Goal: Check status: Check status

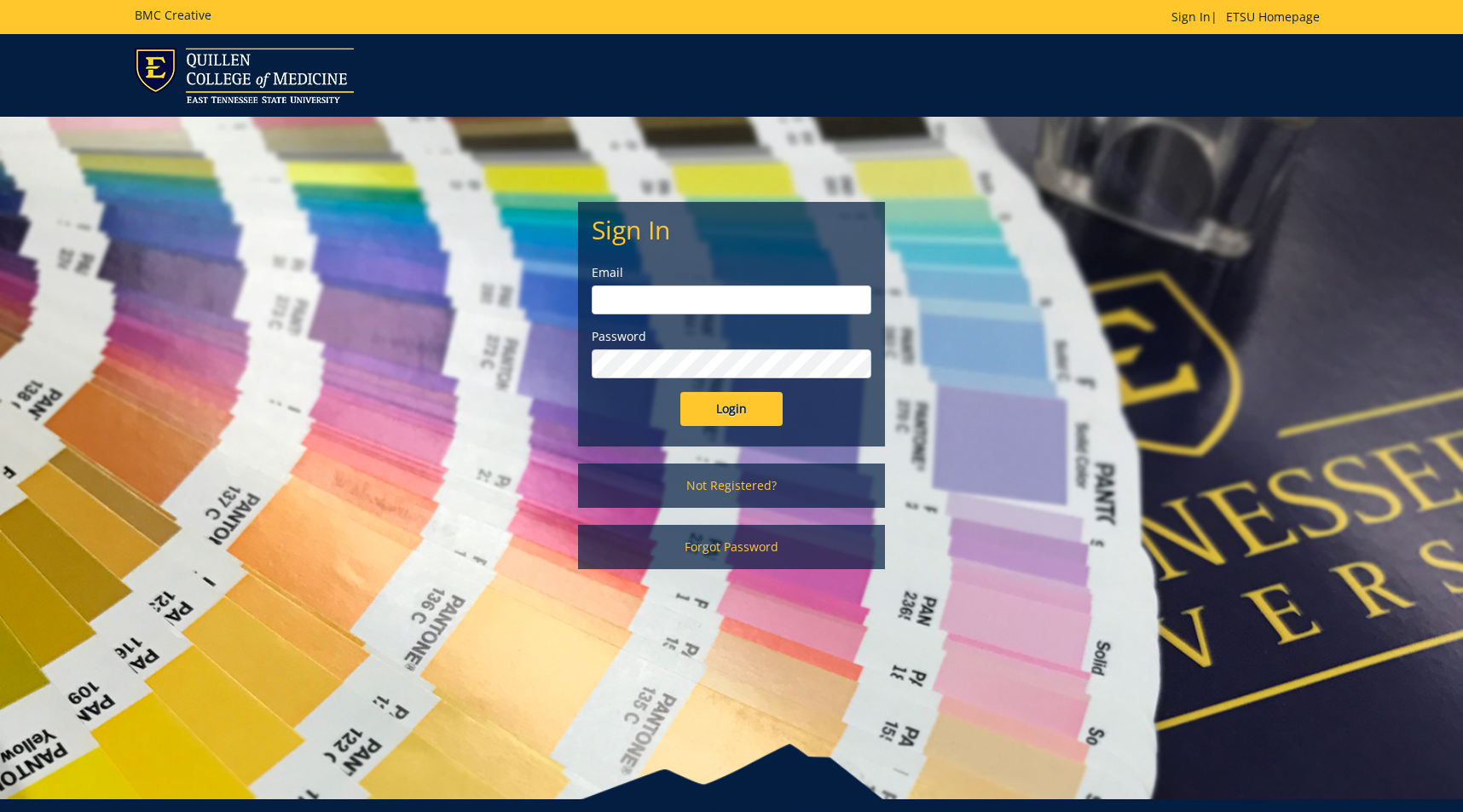
click at [681, 301] on input "email" at bounding box center [731, 300] width 280 height 29
type input "[EMAIL_ADDRESS][DOMAIN_NAME]"
click at [718, 399] on input "Login" at bounding box center [731, 408] width 103 height 34
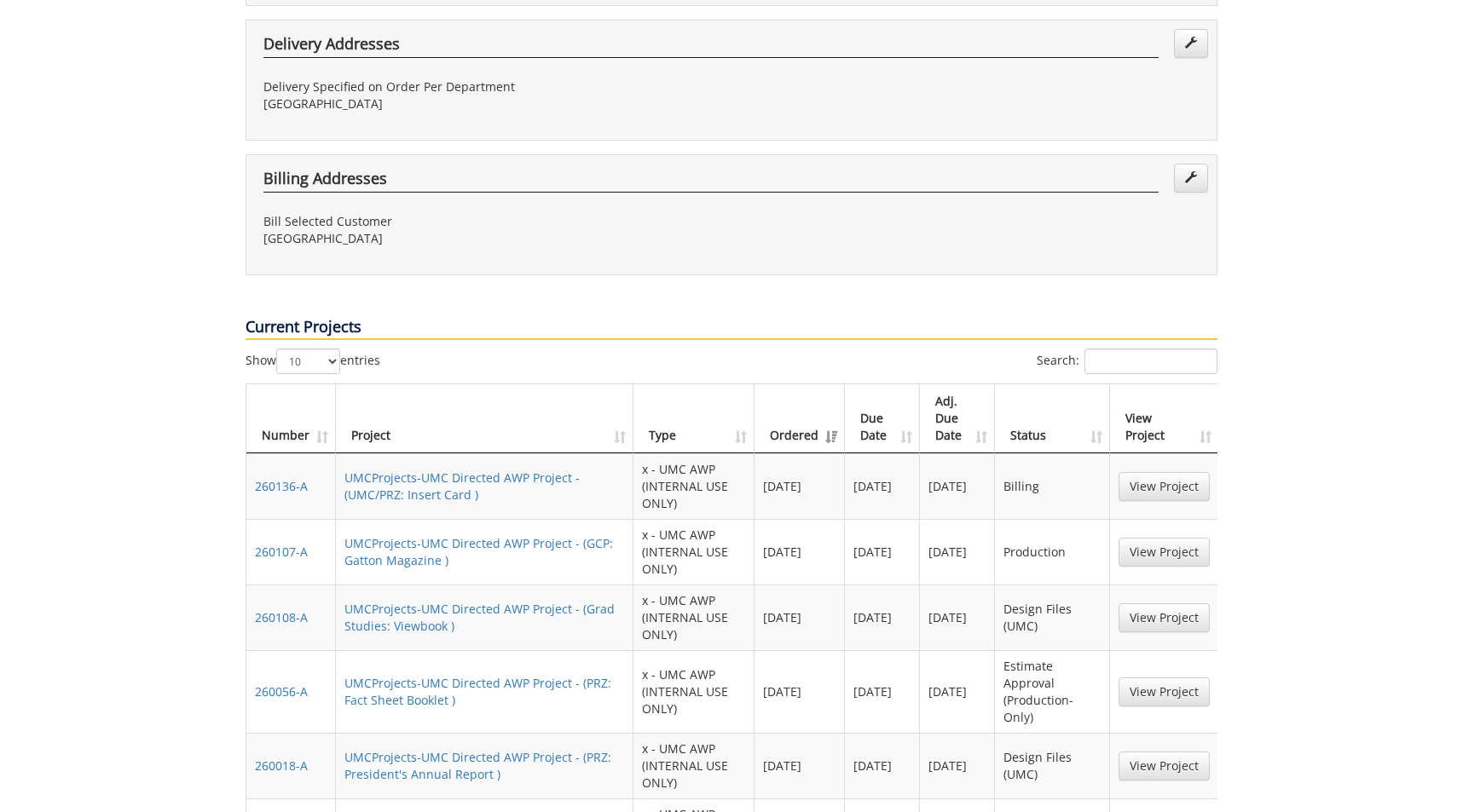
scroll to position [1108, 0]
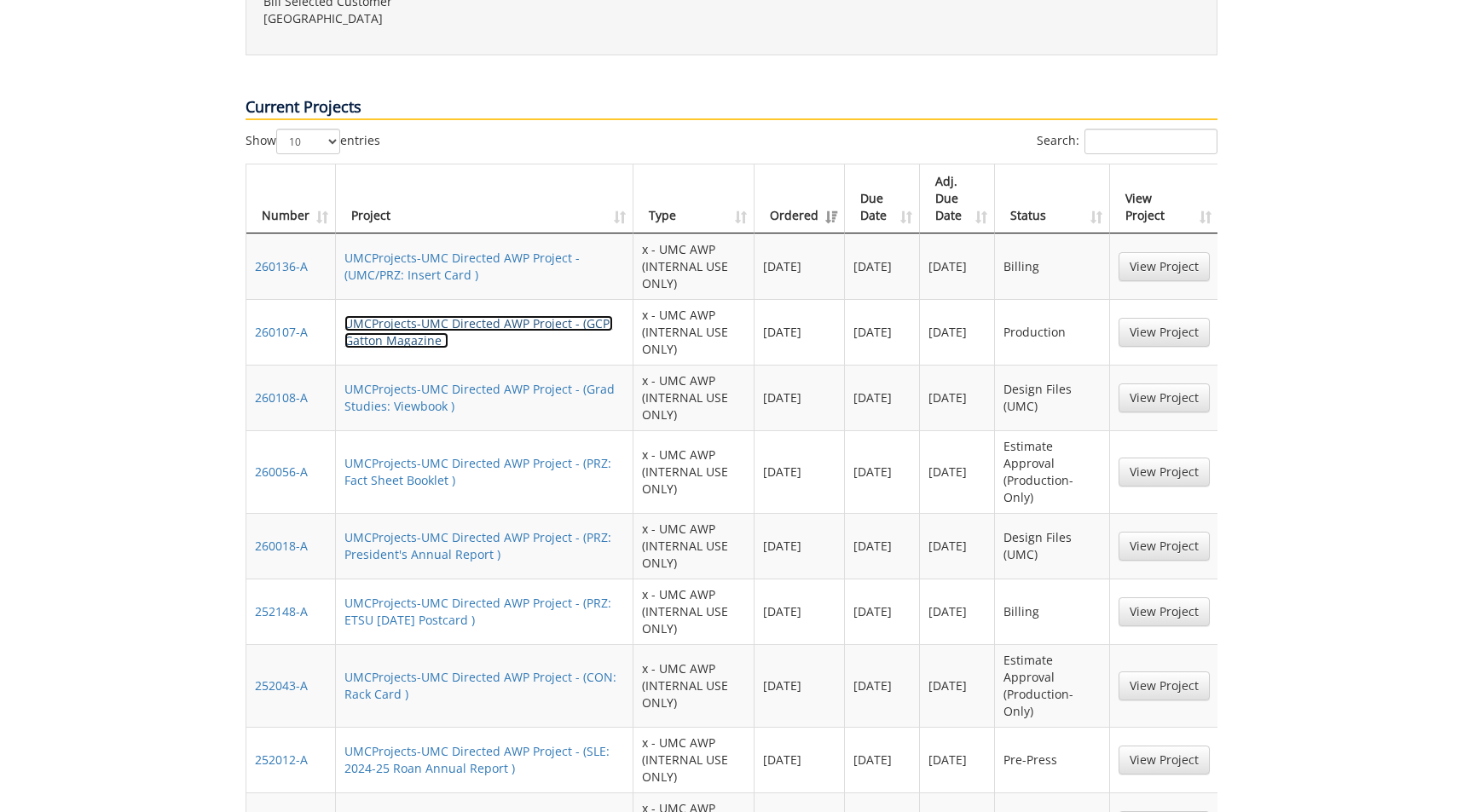
click at [519, 316] on link "UMCProjects-UMC Directed AWP Project - (GCP: Gatton Magazine )" at bounding box center [478, 332] width 269 height 33
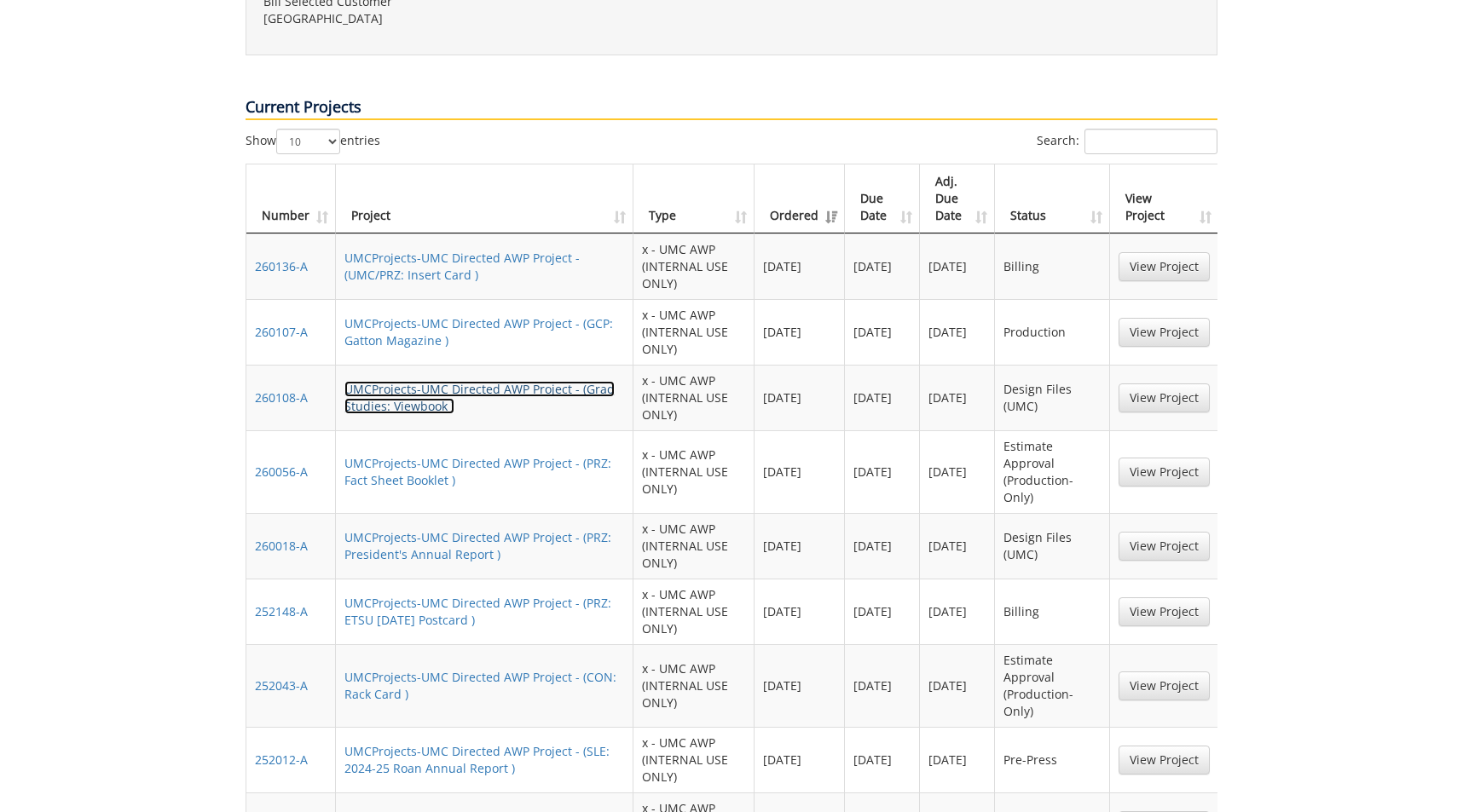
click at [413, 381] on link "UMCProjects-UMC Directed AWP Project - (Grad Studies: Viewbook )" at bounding box center [479, 398] width 271 height 33
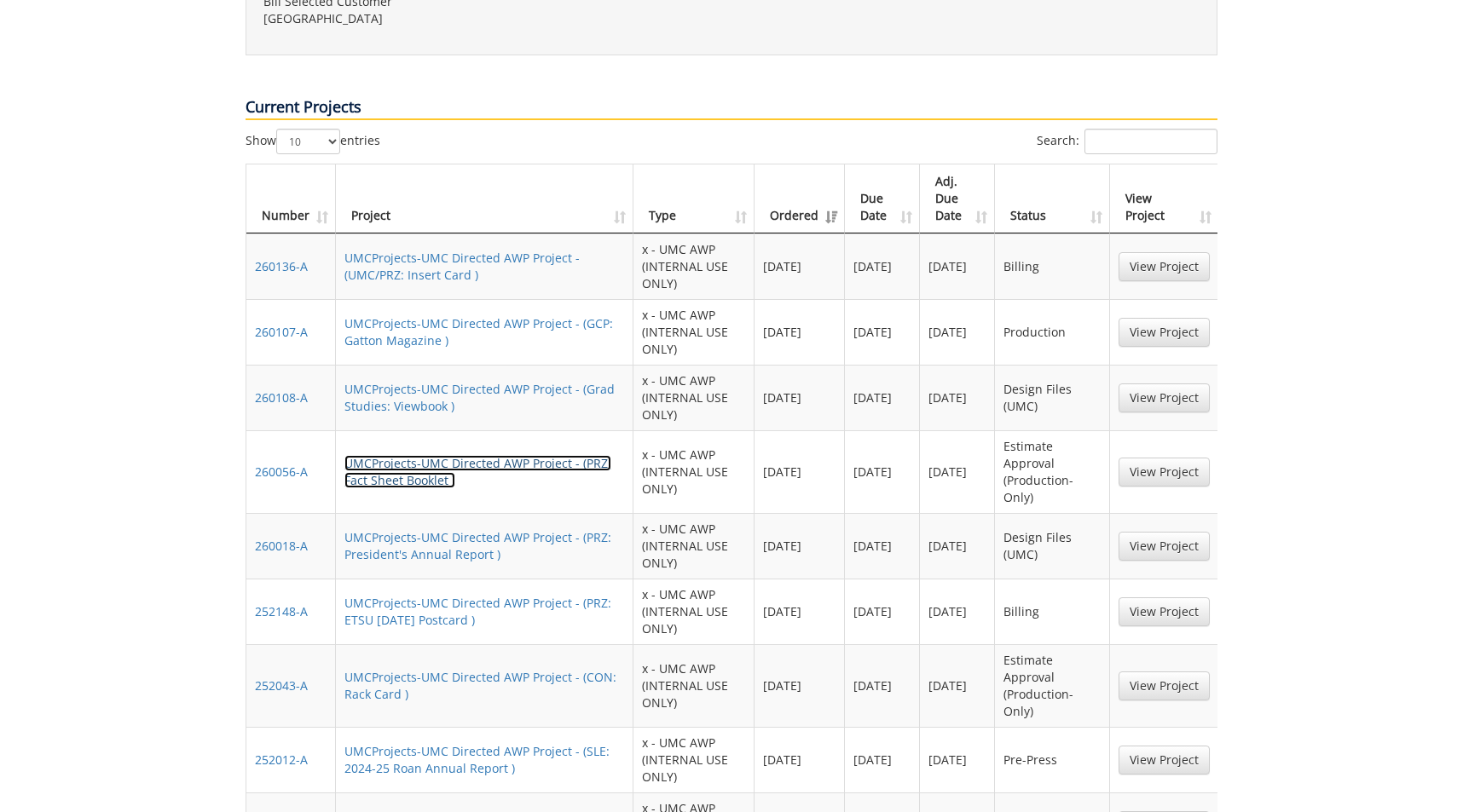
click at [401, 455] on link "UMCProjects-UMC Directed AWP Project - (PRZ: Fact Sheet Booklet )" at bounding box center [477, 472] width 267 height 33
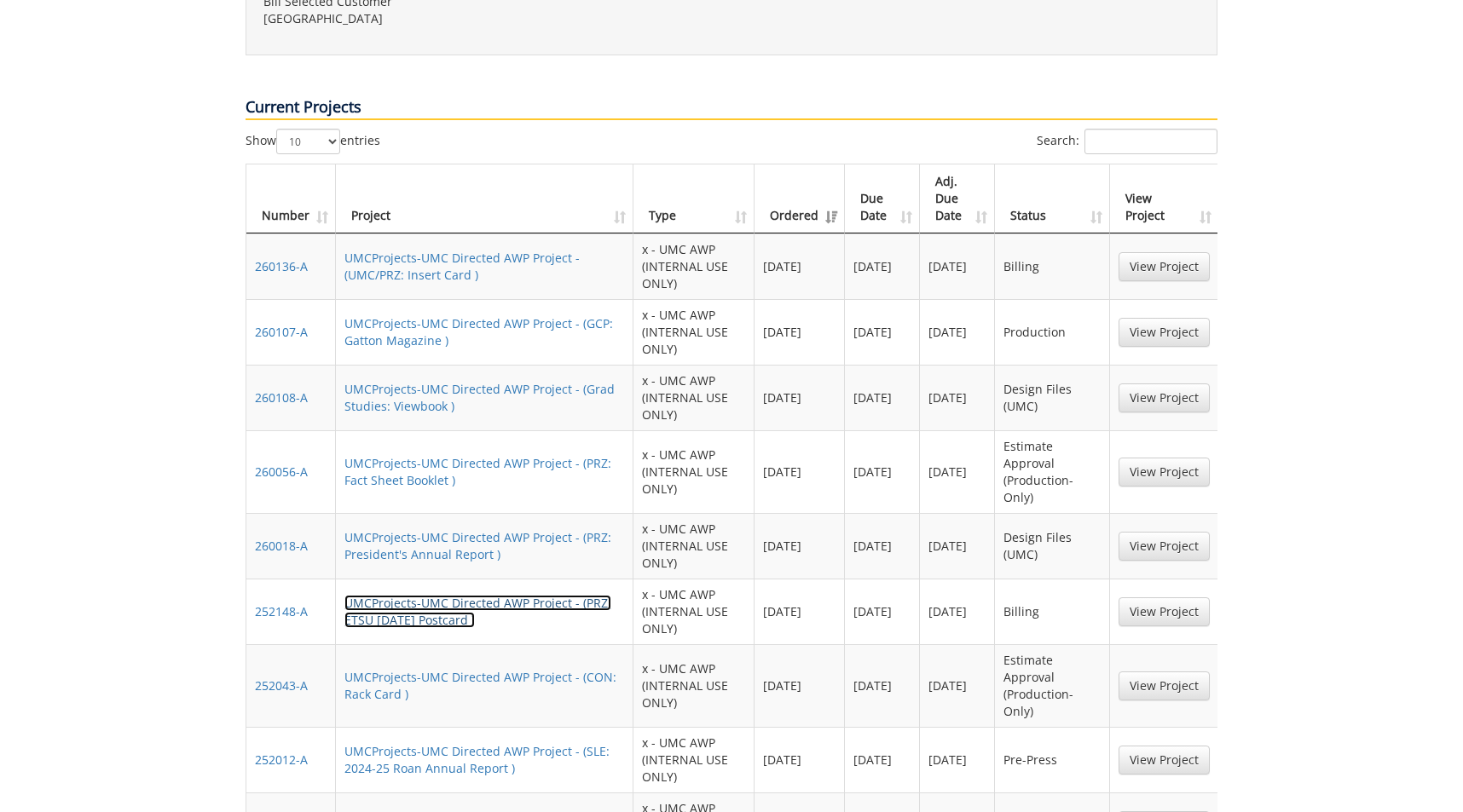
click at [427, 595] on link "UMCProjects-UMC Directed AWP Project - (PRZ: ETSU Today Postcard )" at bounding box center [477, 612] width 267 height 33
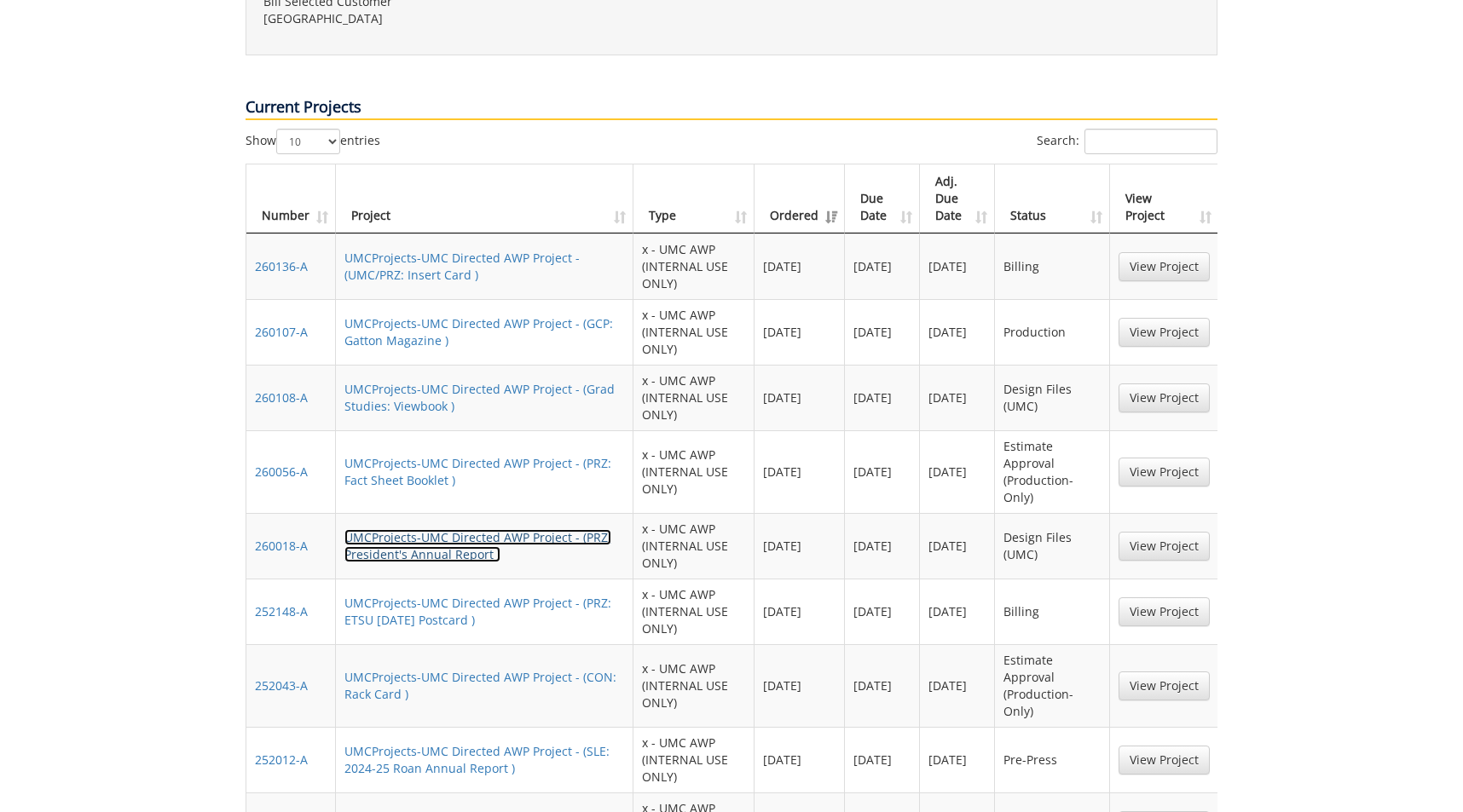
click at [451, 530] on link "UMCProjects-UMC Directed AWP Project - (PRZ: President's Annual Report )" at bounding box center [477, 546] width 267 height 33
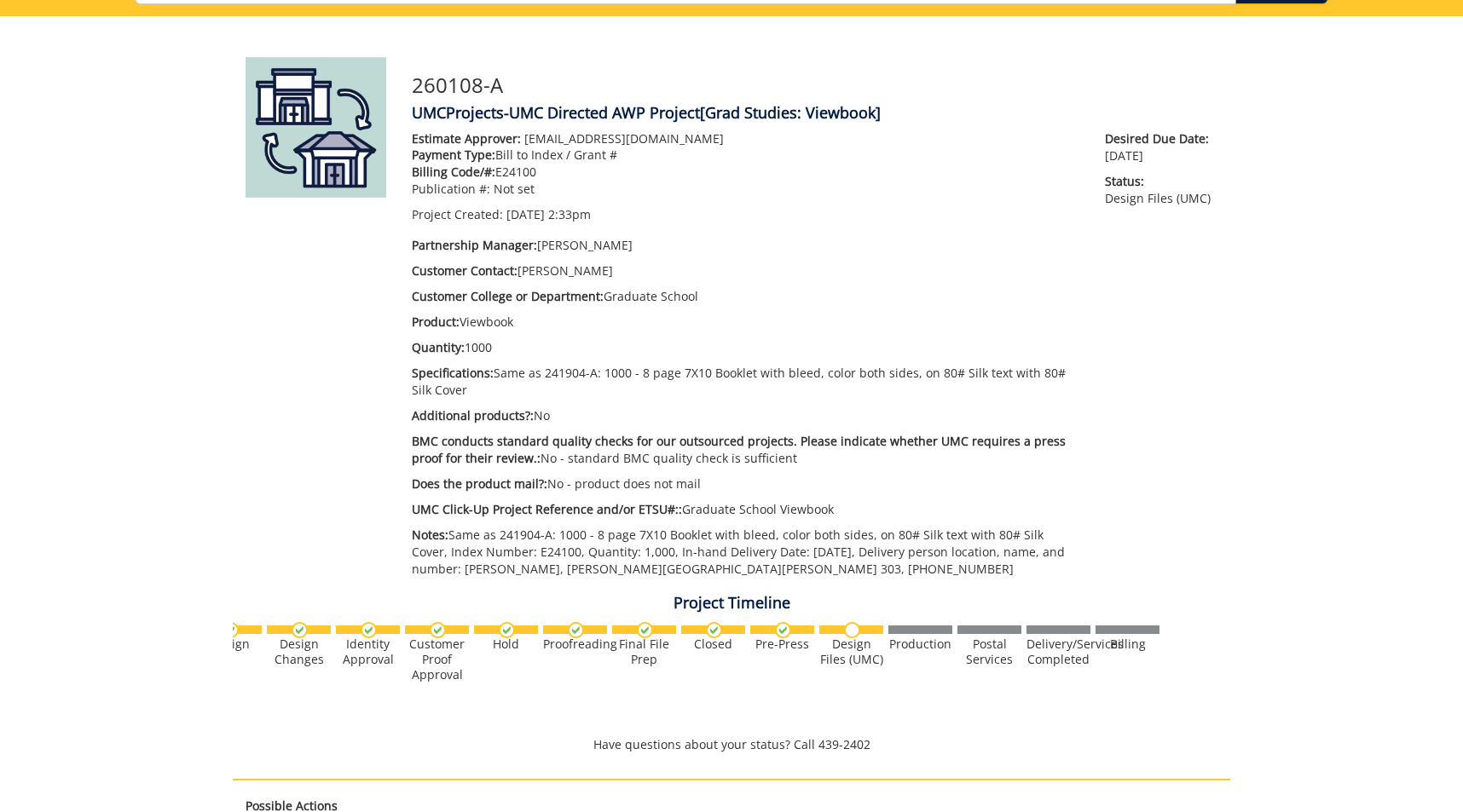
scroll to position [130, 0]
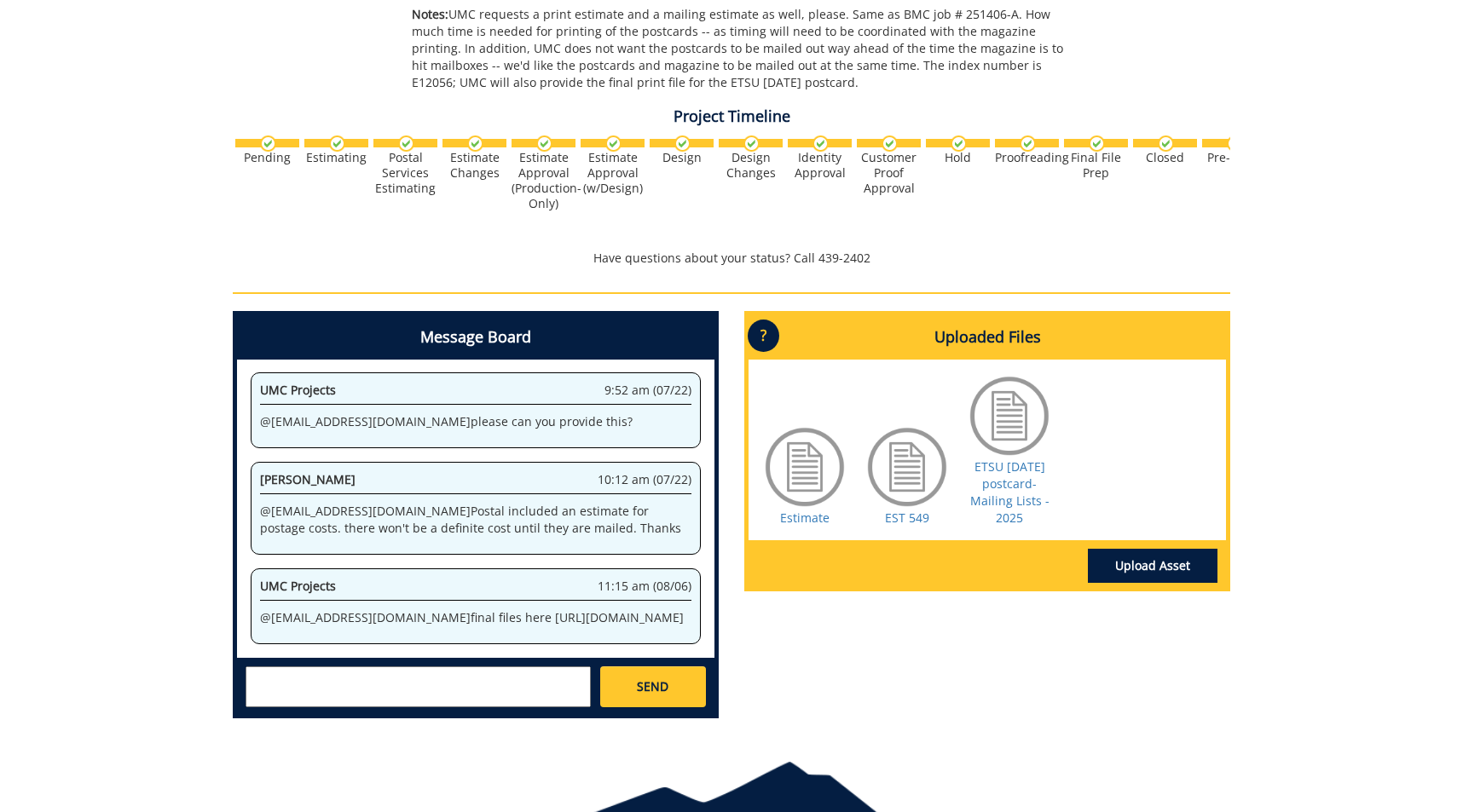
scroll to position [918, 0]
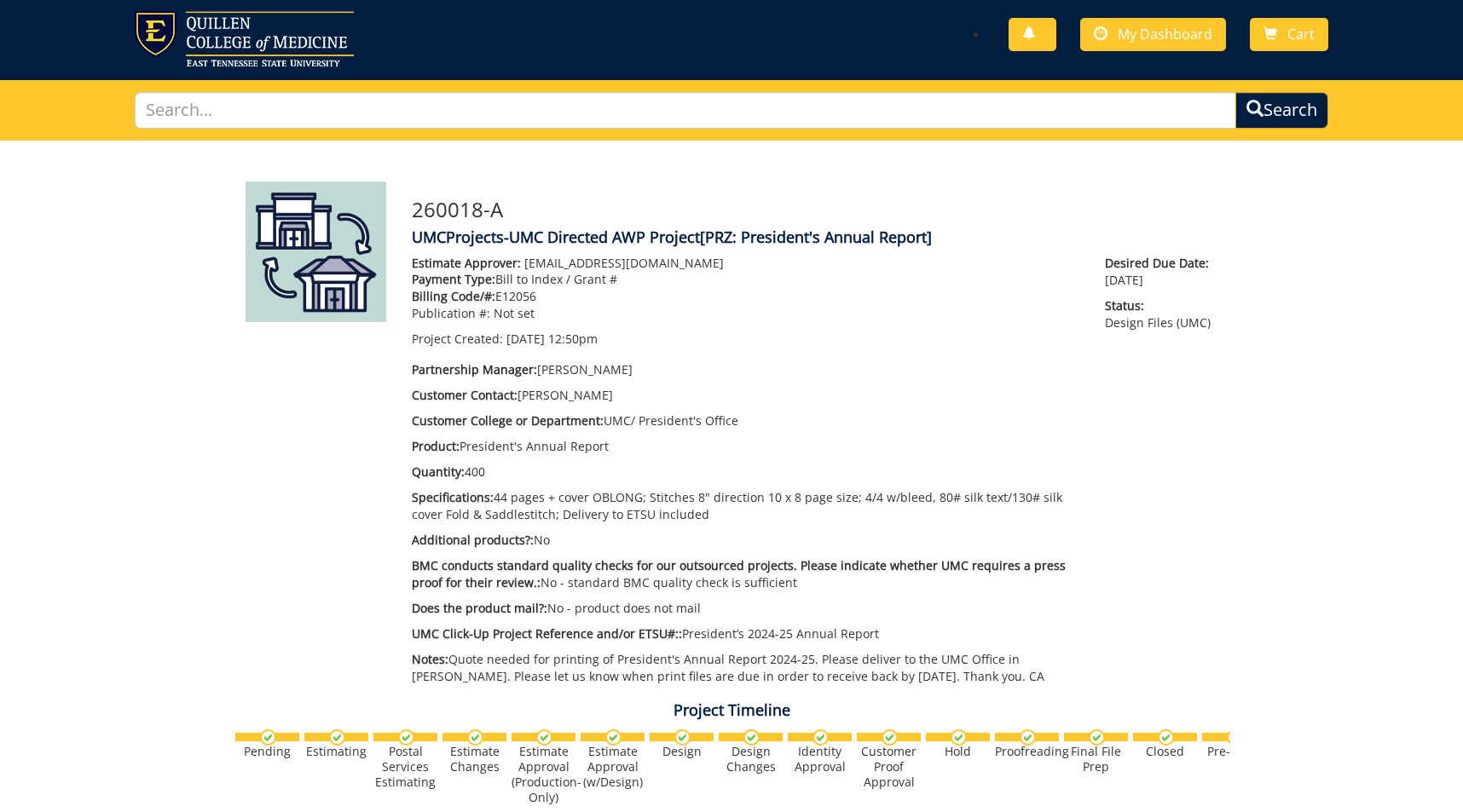
scroll to position [28, 0]
